Goal: Information Seeking & Learning: Learn about a topic

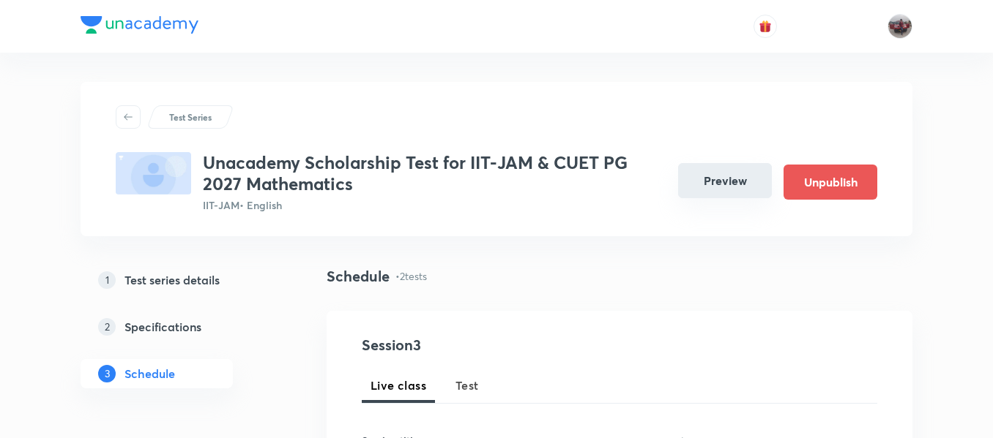
click at [697, 184] on button "Preview" at bounding box center [725, 180] width 94 height 35
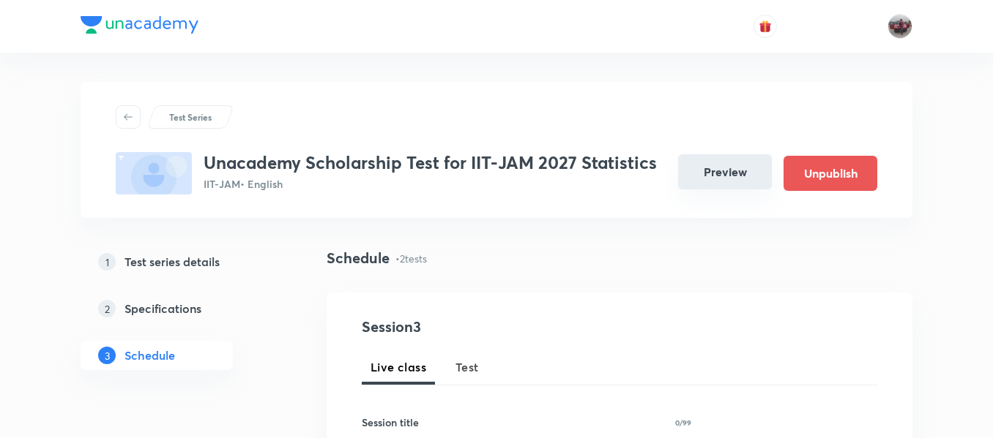
click at [702, 173] on button "Preview" at bounding box center [725, 171] width 94 height 35
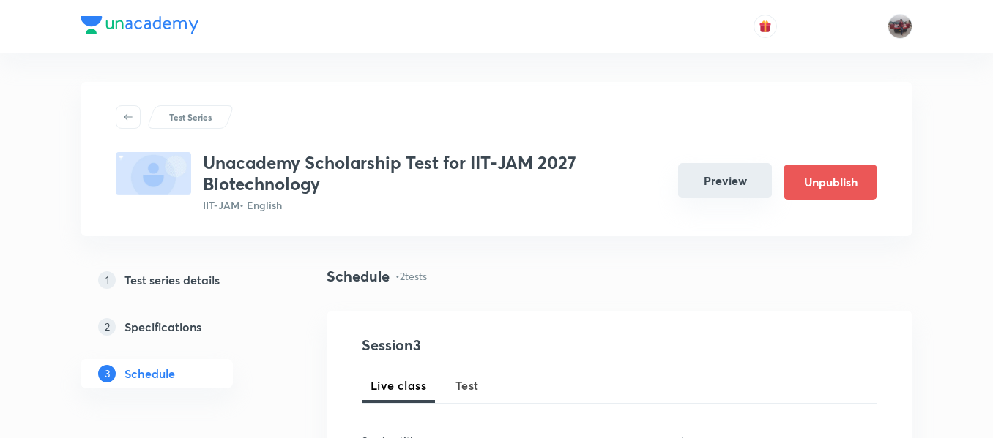
click at [703, 184] on button "Preview" at bounding box center [725, 180] width 94 height 35
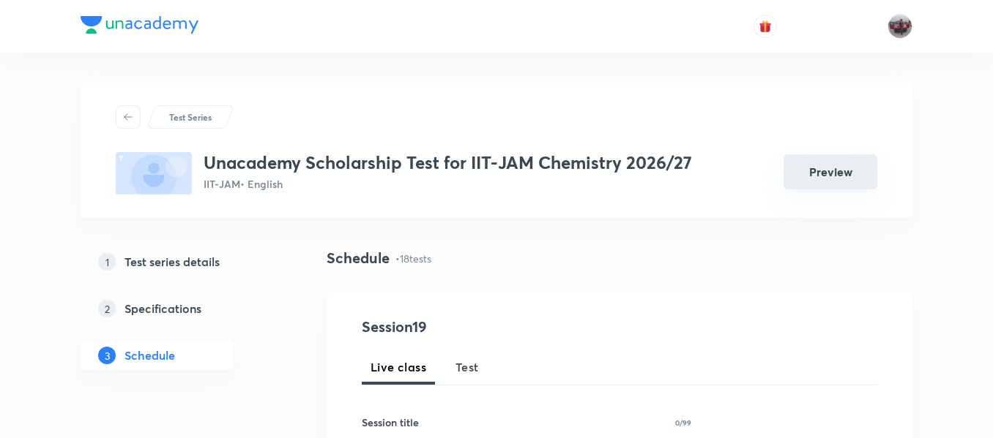
click at [796, 182] on button "Preview" at bounding box center [830, 171] width 94 height 35
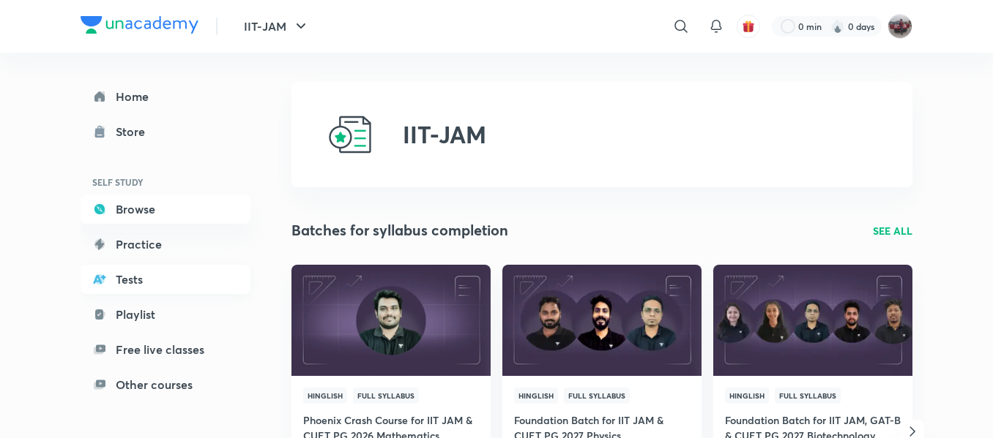
click at [134, 274] on link "Tests" at bounding box center [166, 279] width 170 height 29
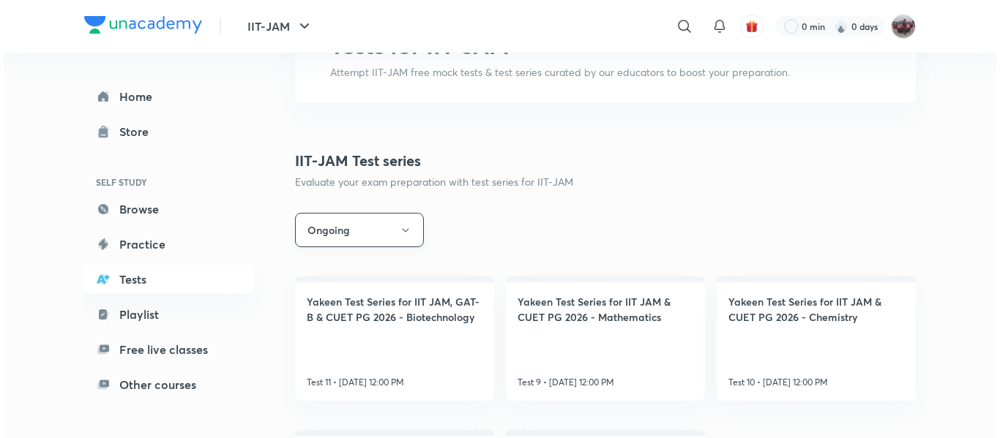
scroll to position [113, 0]
click at [376, 226] on button "Ongoing" at bounding box center [355, 229] width 129 height 34
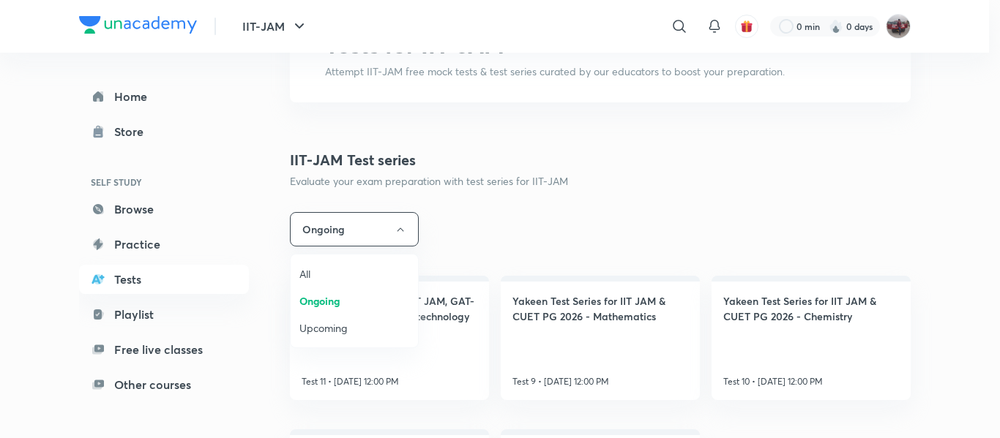
click at [321, 327] on span "Upcoming" at bounding box center [354, 328] width 110 height 15
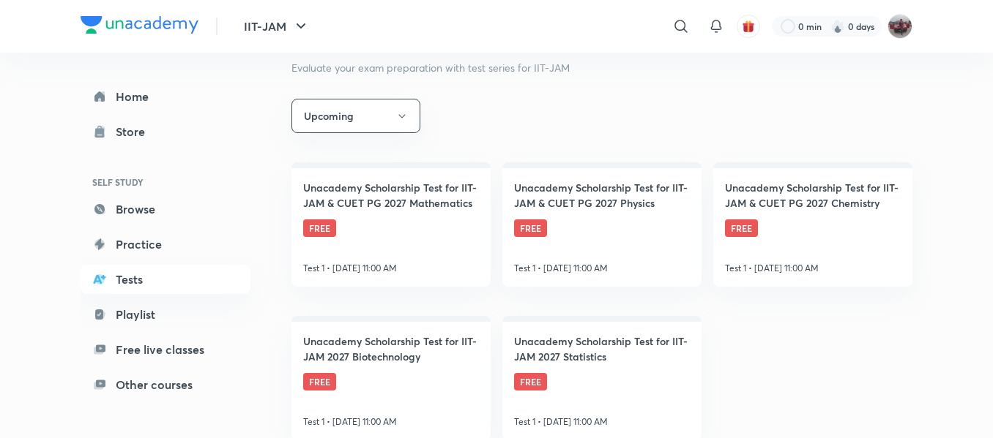
scroll to position [231, 0]
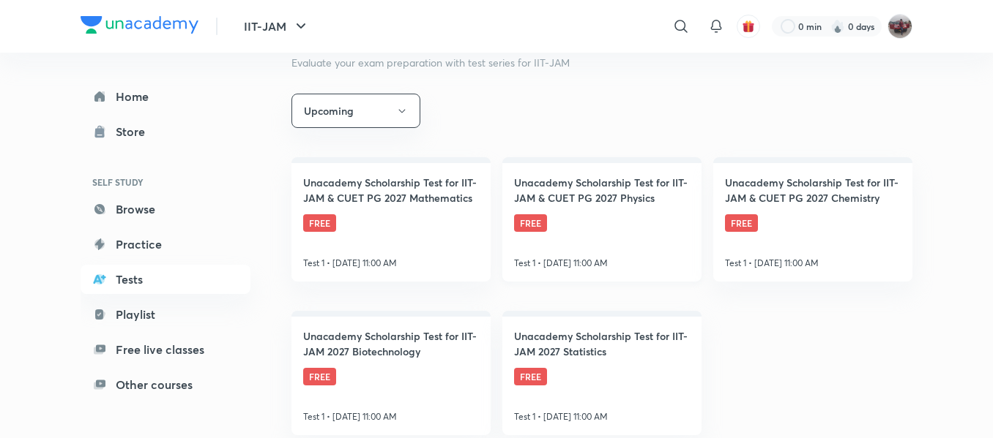
click at [602, 223] on link "Unacademy Scholarship Test for IIT-JAM & CUET PG 2027 Physics FREE Test 1 • [DA…" at bounding box center [601, 219] width 199 height 124
click at [832, 218] on link "Unacademy Scholarship Test for IIT-JAM & CUET PG 2027 Chemistry FREE Test 1 • […" at bounding box center [812, 219] width 199 height 124
click at [402, 371] on link "Unacademy Scholarship Test for IIT-JAM 2027 Biotechnology FREE Test 1 • [DATE] …" at bounding box center [390, 373] width 199 height 124
click at [599, 349] on h4 "Unacademy Scholarship Test for IIT-JAM 2027 Statistics" at bounding box center [602, 344] width 176 height 31
